Goal: Find specific page/section: Find specific page/section

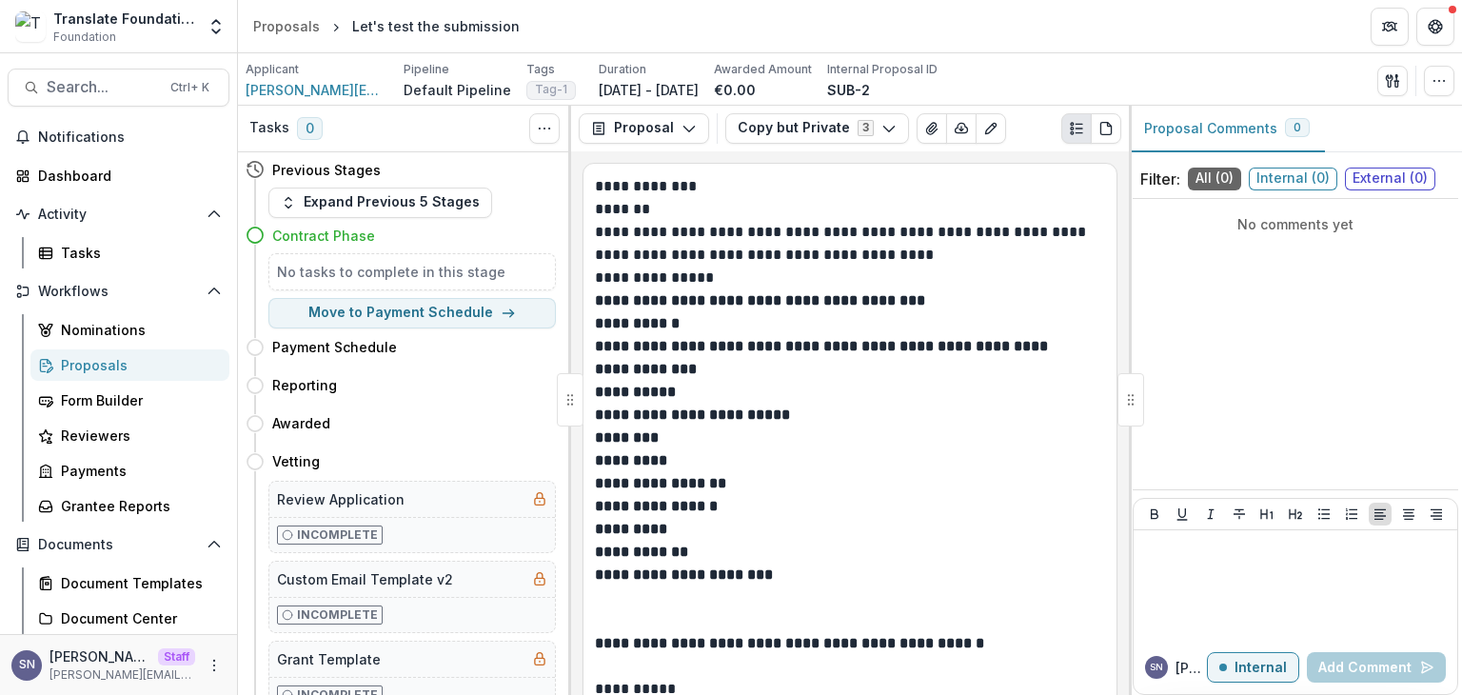
click at [96, 362] on div "Proposals" at bounding box center [137, 365] width 153 height 20
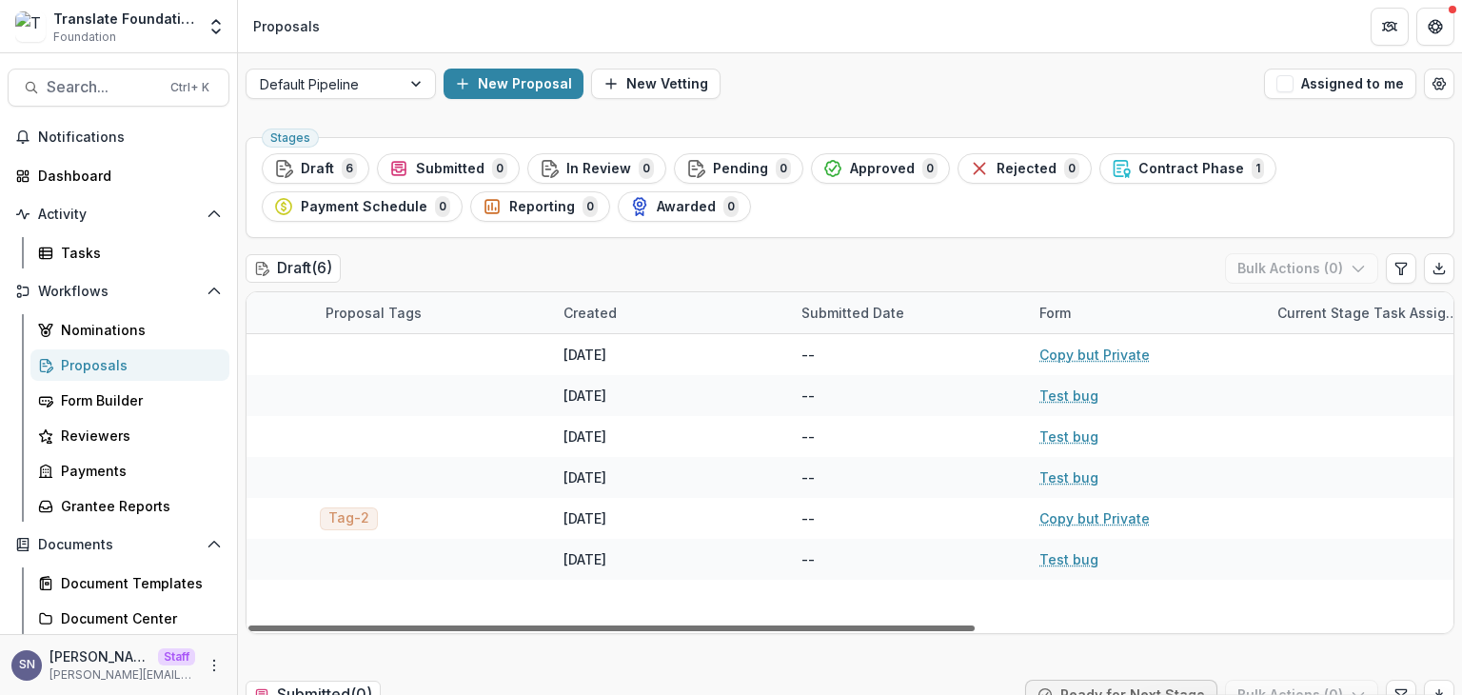
scroll to position [0, 789]
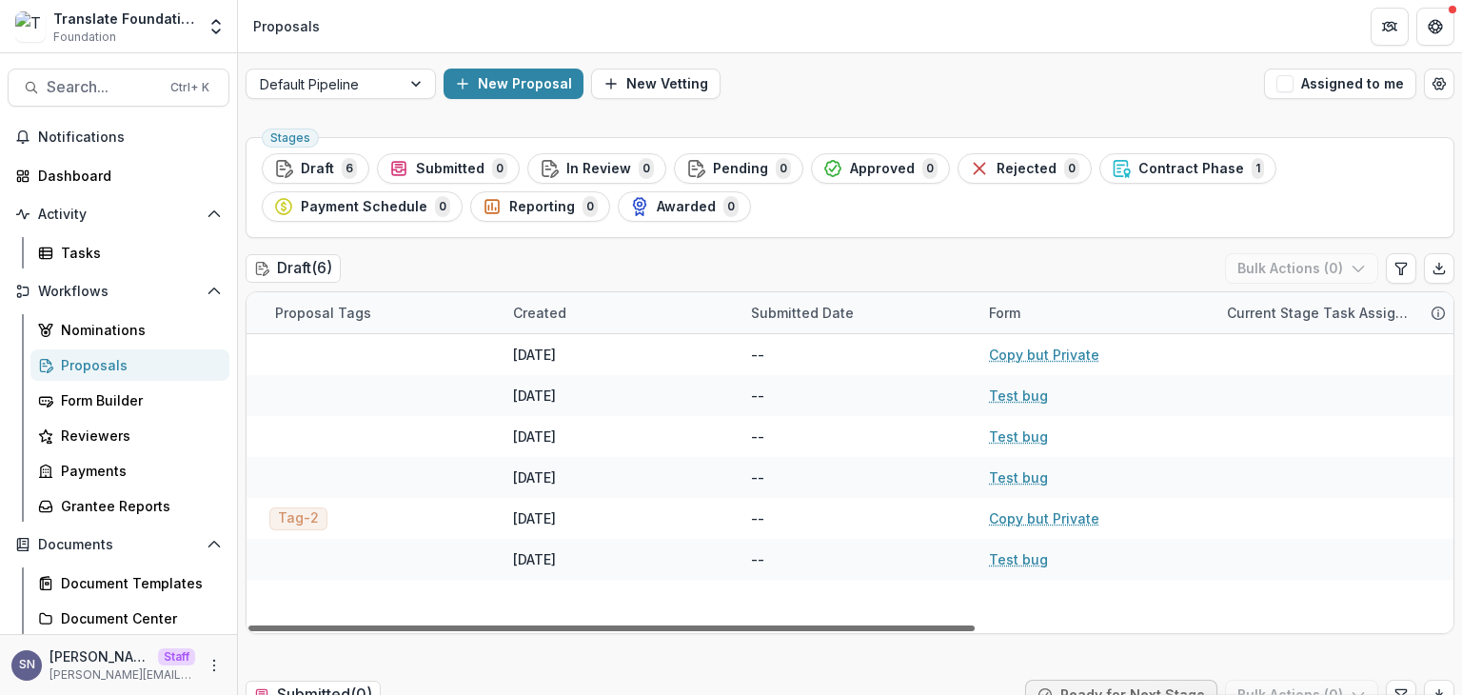
drag, startPoint x: 940, startPoint y: 624, endPoint x: 1461, endPoint y: 566, distance: 523.8
click at [975, 625] on div at bounding box center [611, 628] width 726 height 6
